Goal: Task Accomplishment & Management: Manage account settings

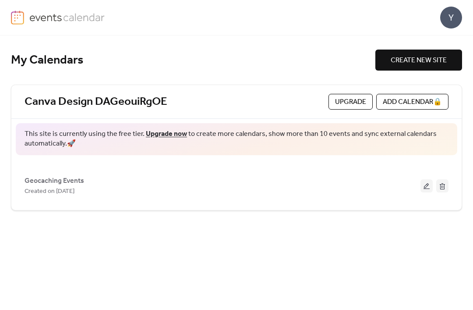
click at [443, 46] on div "My Calendars CREATE NEW SITE Canva Design DAGeouiRgOE Upgrade ADD CALENDAR 🔒 Th…" at bounding box center [236, 172] width 451 height 274
click at [457, 18] on div "Y" at bounding box center [451, 18] width 22 height 22
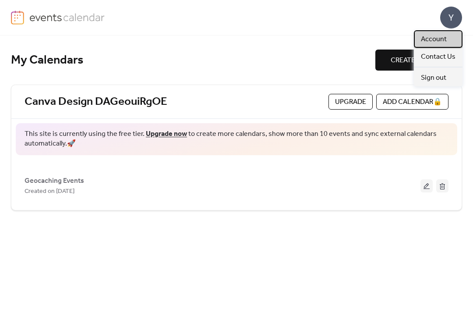
click at [442, 39] on span "Account" at bounding box center [434, 39] width 26 height 11
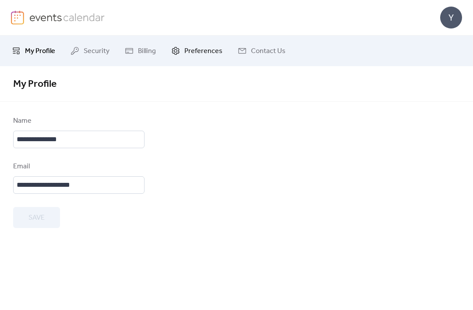
click at [201, 56] on span "Preferences" at bounding box center [203, 51] width 38 height 11
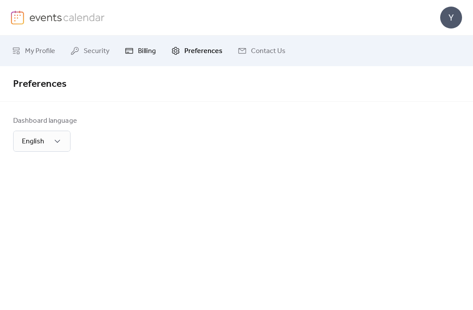
click at [134, 59] on link "Billing" at bounding box center [140, 51] width 44 height 24
click at [254, 46] on span "Contact Us" at bounding box center [268, 51] width 35 height 11
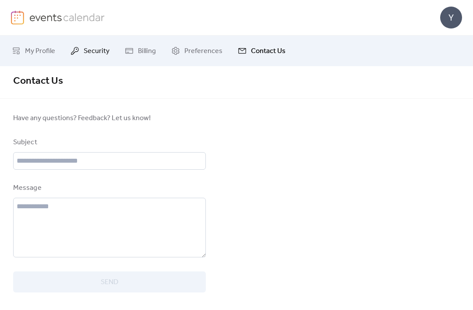
scroll to position [6, 0]
click at [97, 49] on span "Security" at bounding box center [97, 51] width 26 height 11
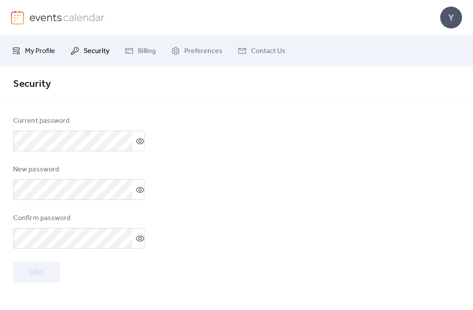
click at [35, 57] on span "My Profile" at bounding box center [40, 51] width 30 height 11
